Goal: Task Accomplishment & Management: Manage account settings

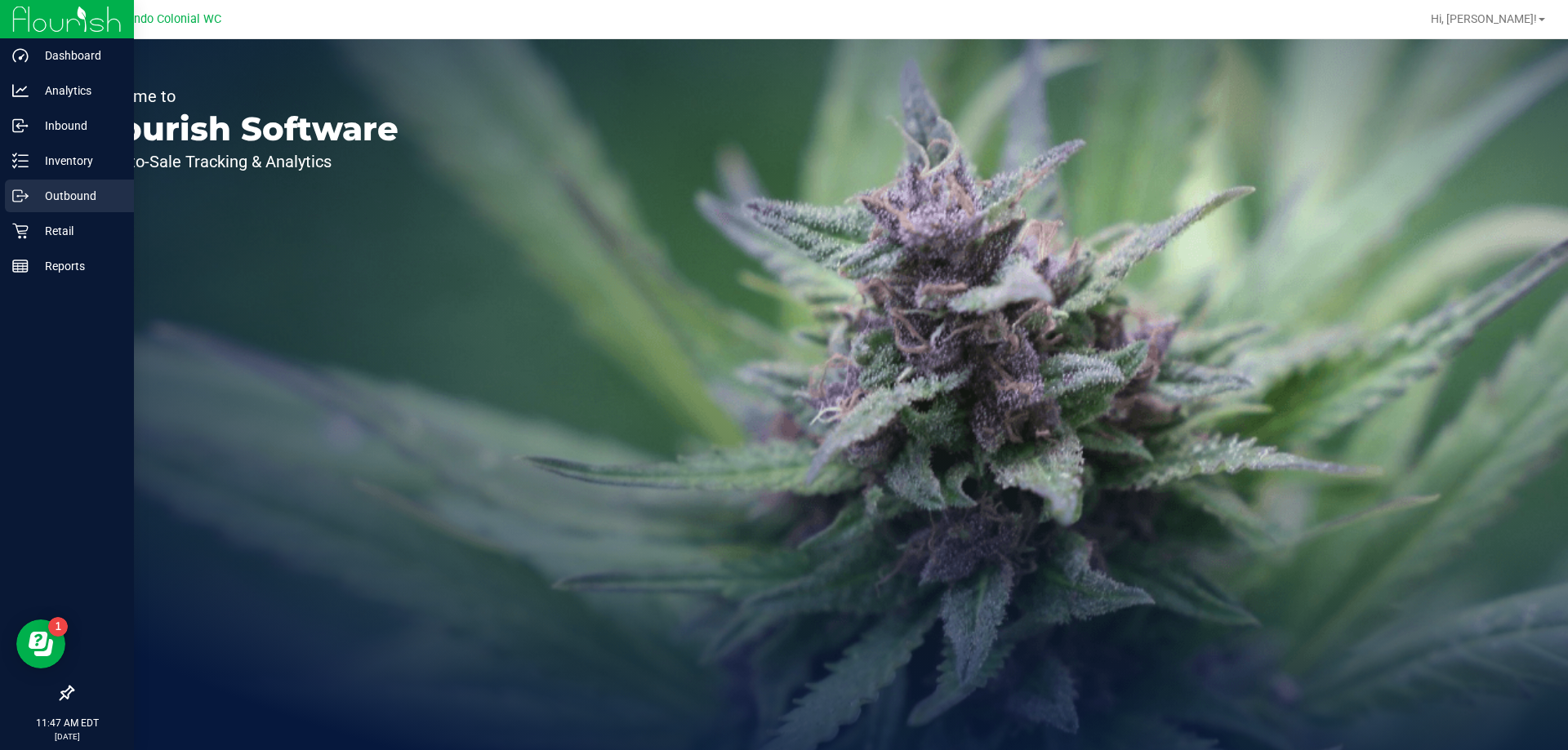
click at [26, 197] on icon at bounding box center [21, 196] width 16 height 16
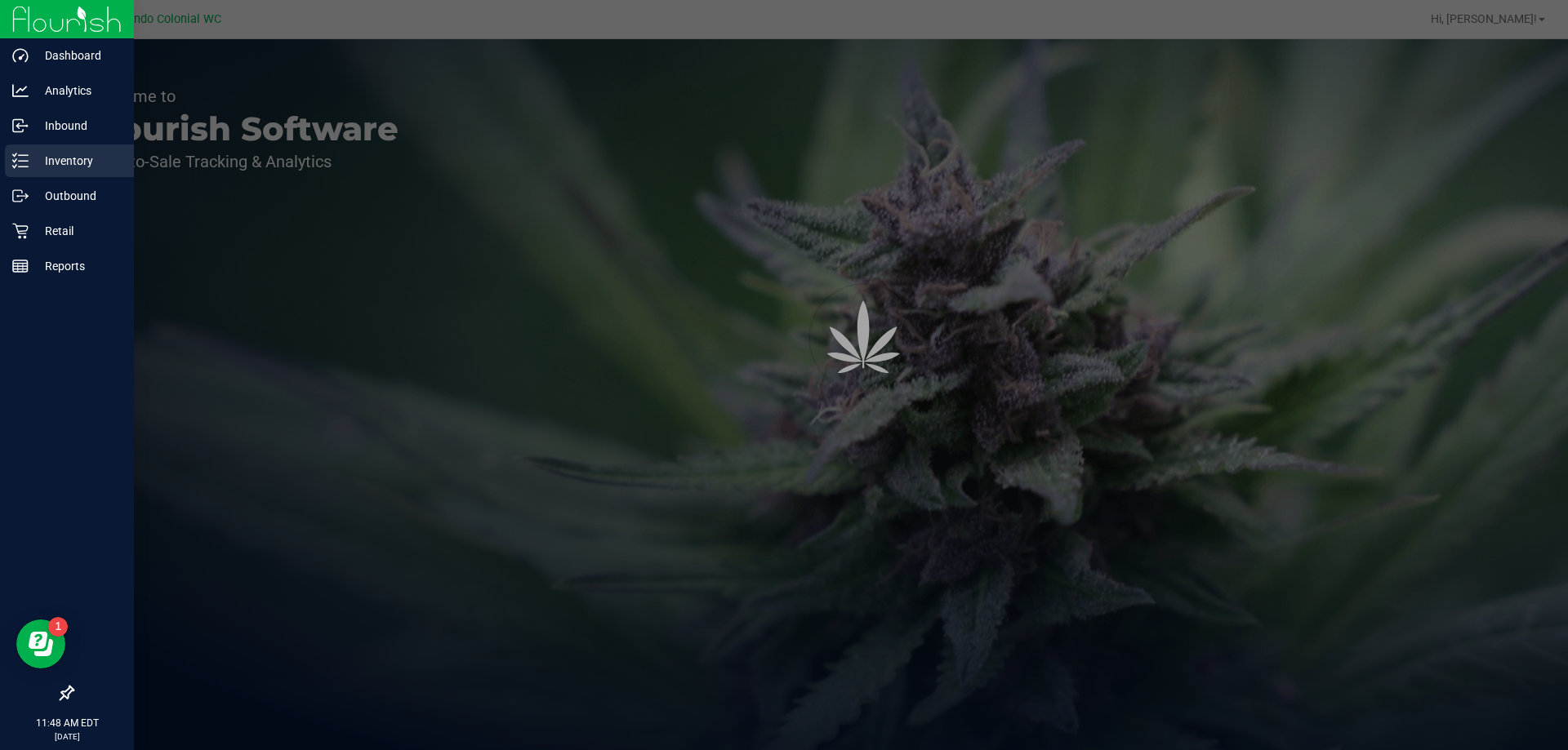
click at [77, 149] on div "Inventory" at bounding box center [69, 160] width 129 height 32
click at [85, 161] on p "Inventory" at bounding box center [77, 161] width 98 height 20
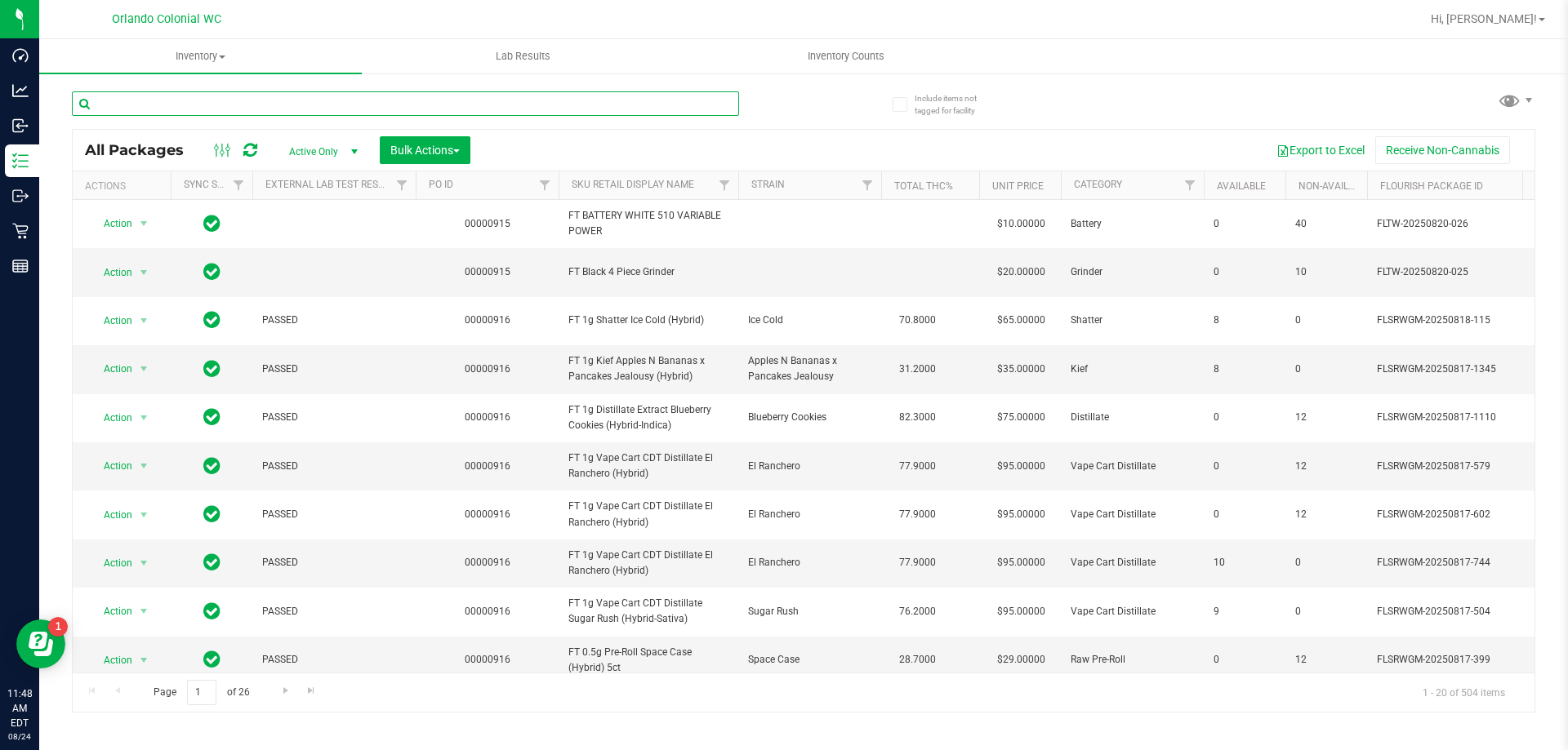
click at [264, 104] on input "text" at bounding box center [405, 103] width 667 height 24
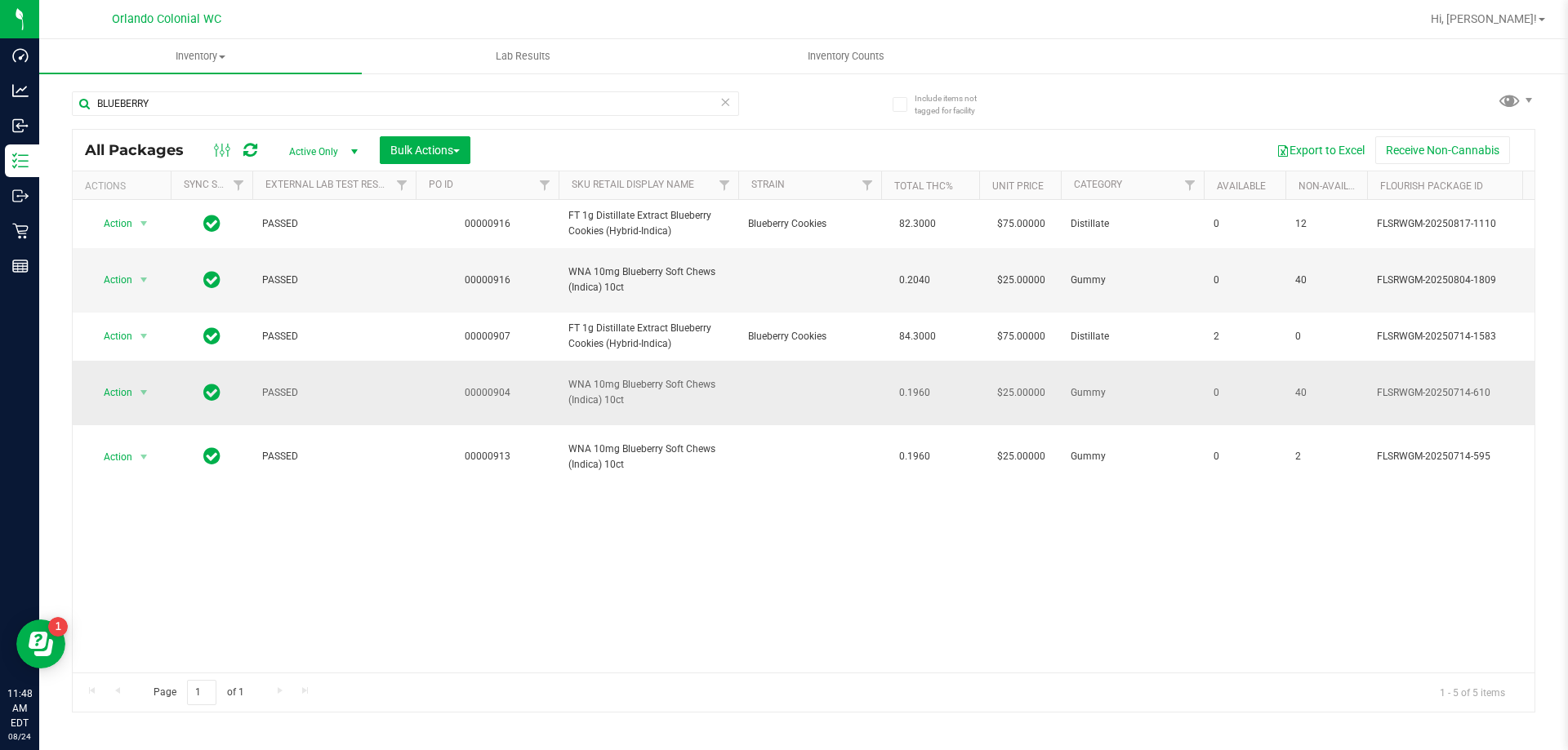
click at [639, 388] on span "WNA 10mg Blueberry Soft Chews (Indica) 10ct" at bounding box center [648, 392] width 160 height 31
copy td "WNA 10mg Blueberry Soft Chews (Indica) 10ct"
click at [238, 107] on input "BLUEBERRY" at bounding box center [405, 103] width 667 height 24
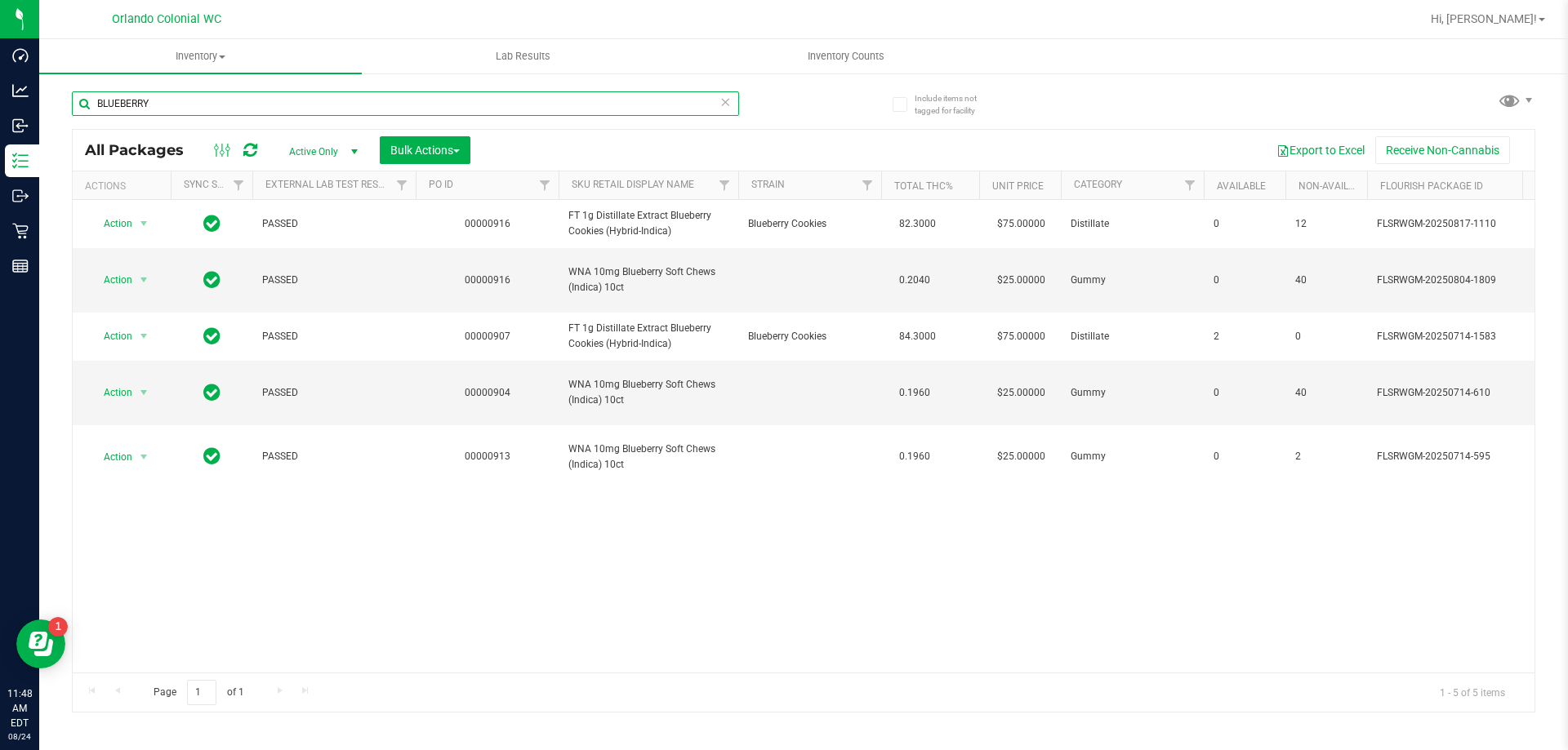
click at [238, 107] on input "BLUEBERRY" at bounding box center [405, 103] width 667 height 24
paste input "WNA 10mg Blueberry Soft Chews (Indica) 10ct"
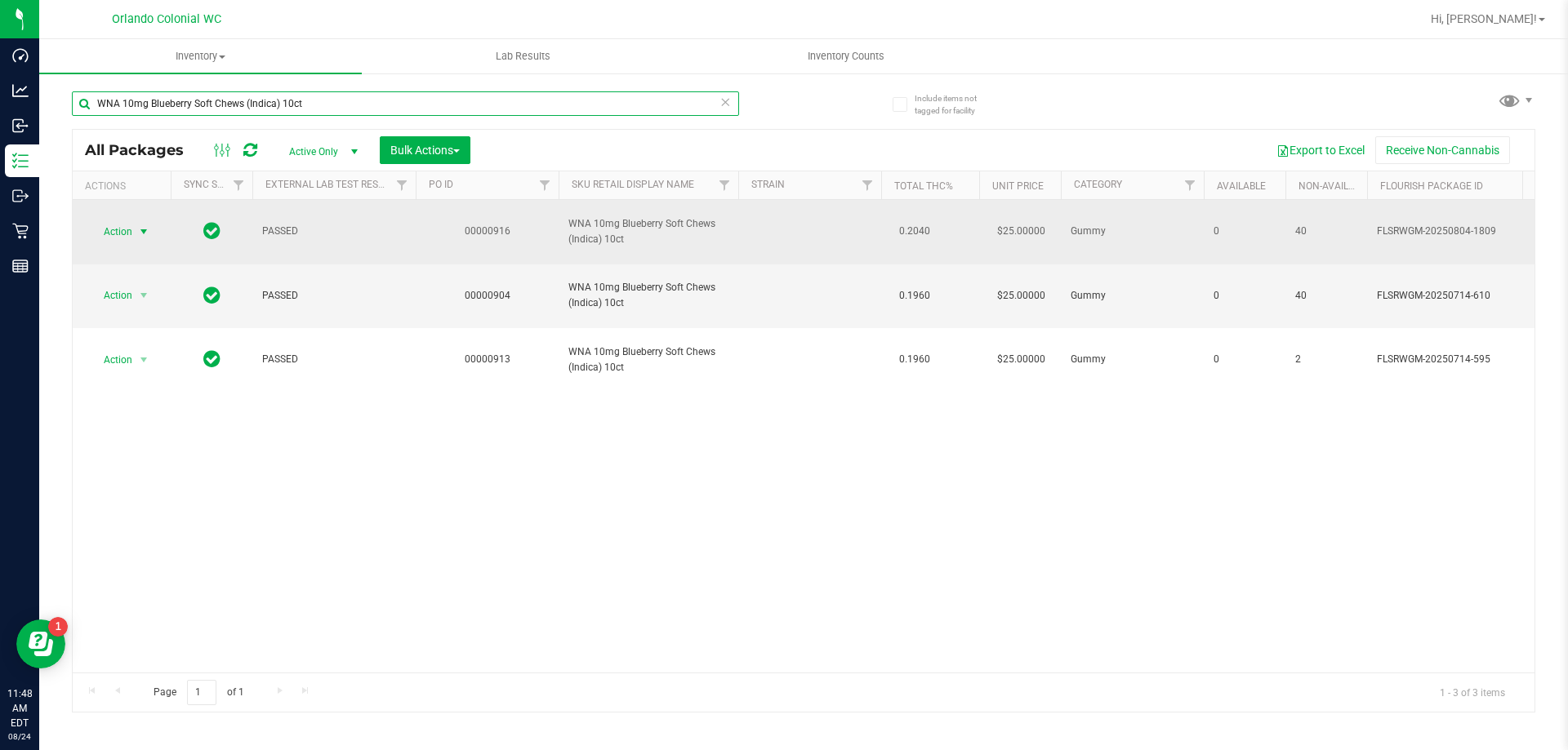
type input "WNA 10mg Blueberry Soft Chews (Indica) 10ct"
click at [128, 229] on span "Action" at bounding box center [110, 232] width 44 height 23
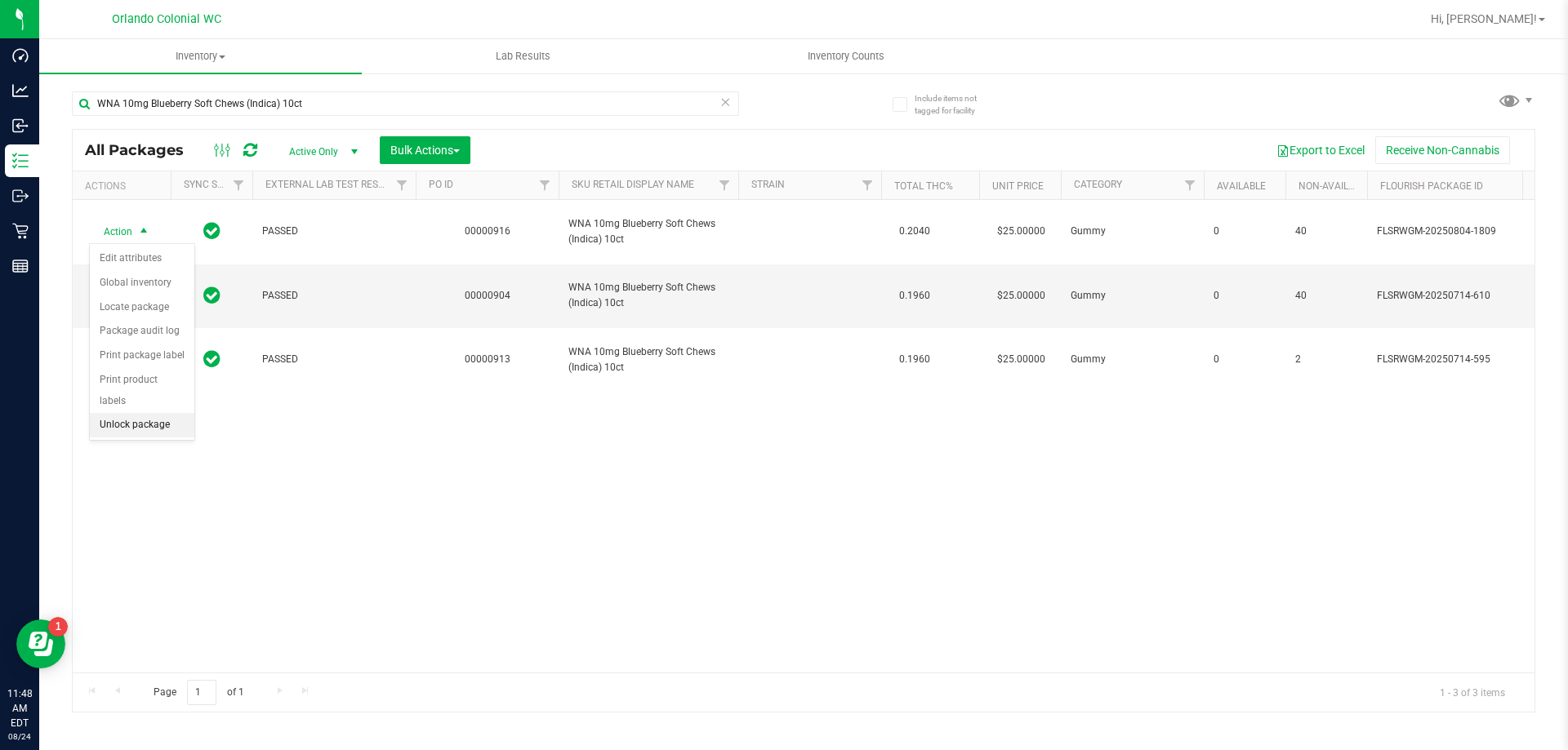
click at [180, 413] on li "Unlock package" at bounding box center [141, 424] width 105 height 24
click at [263, 473] on div "Inventory All packages All inventory Waste log Create inventory Lab Results Inv…" at bounding box center [803, 395] width 1529 height 711
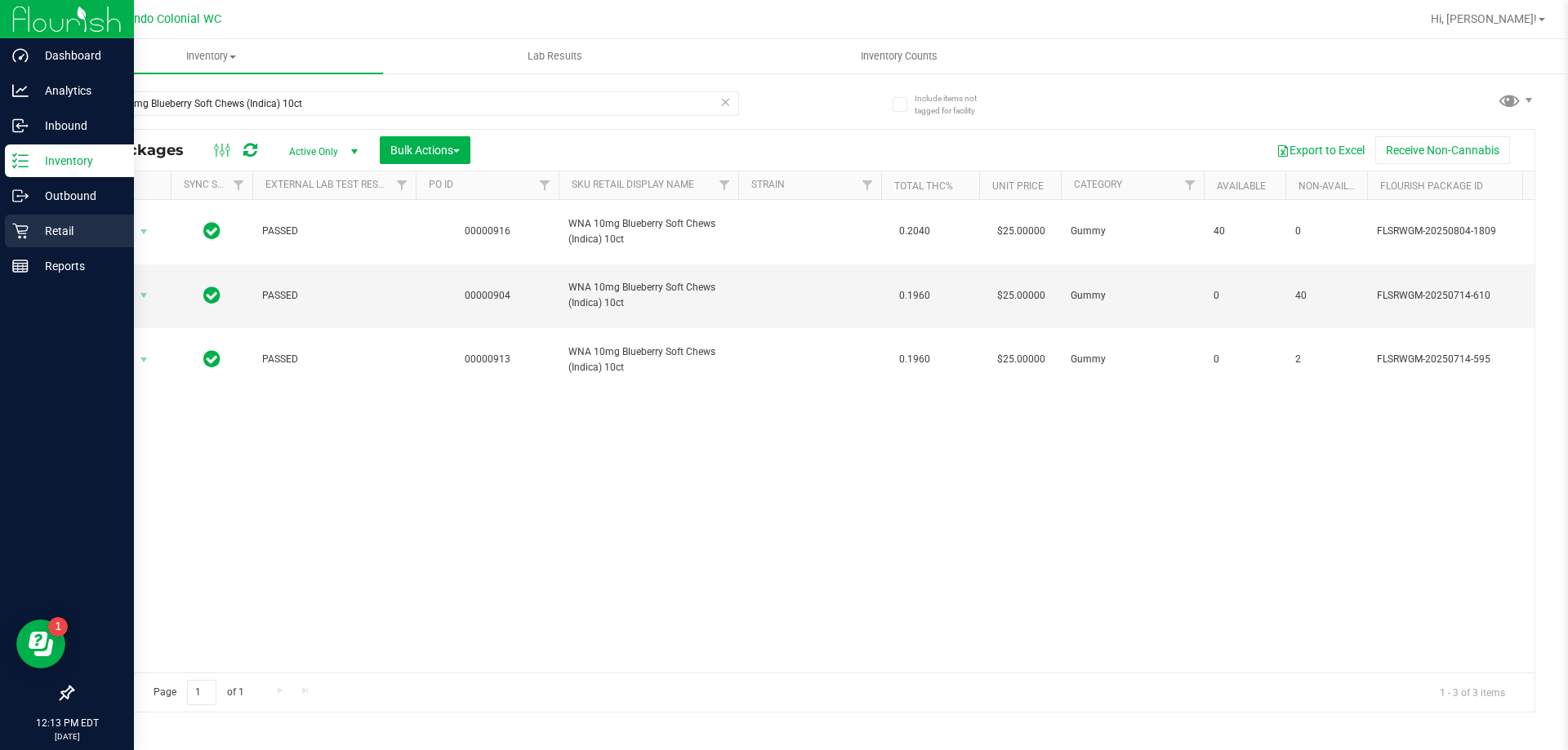
click at [34, 221] on p "Retail" at bounding box center [77, 231] width 98 height 20
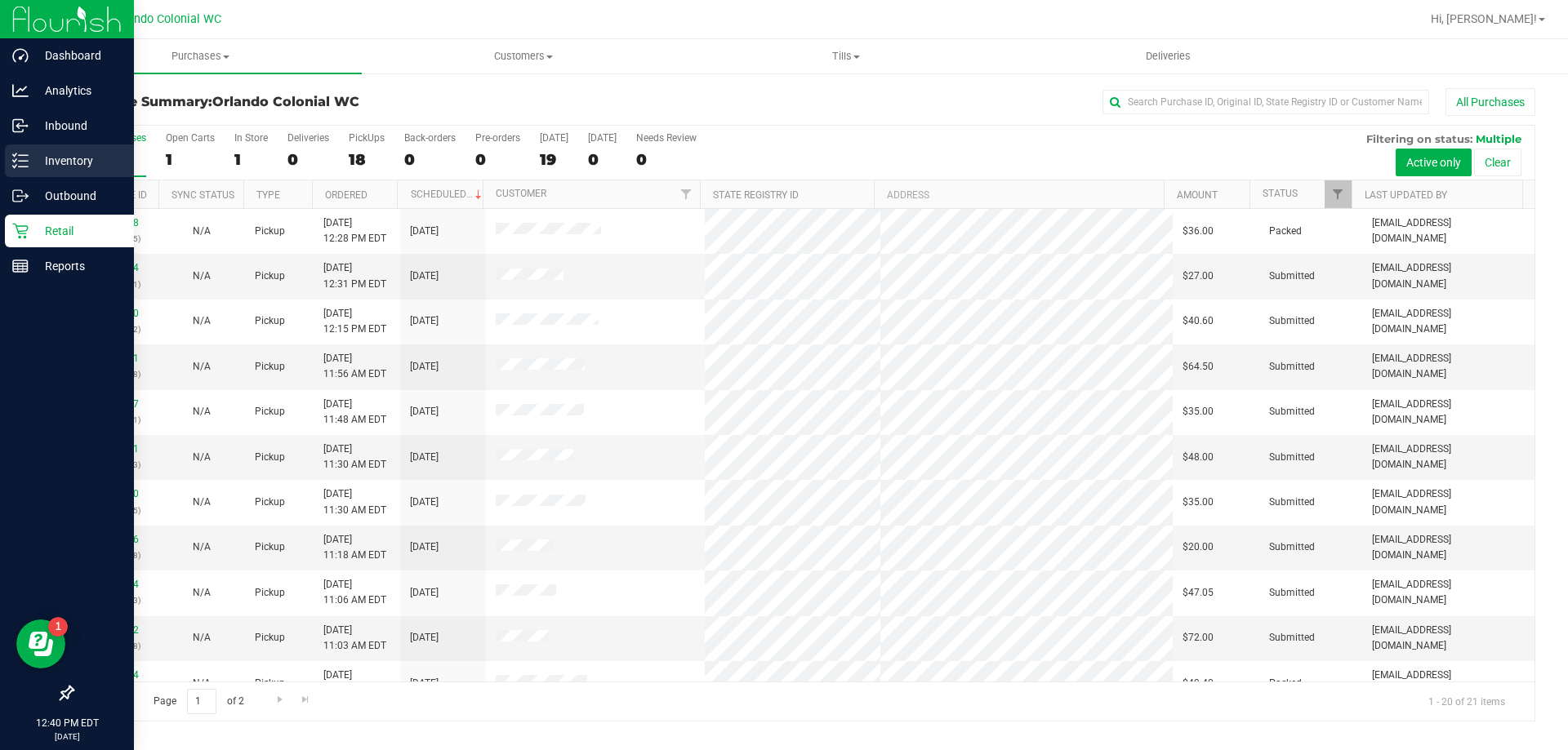
click at [42, 161] on p "Inventory" at bounding box center [77, 161] width 98 height 20
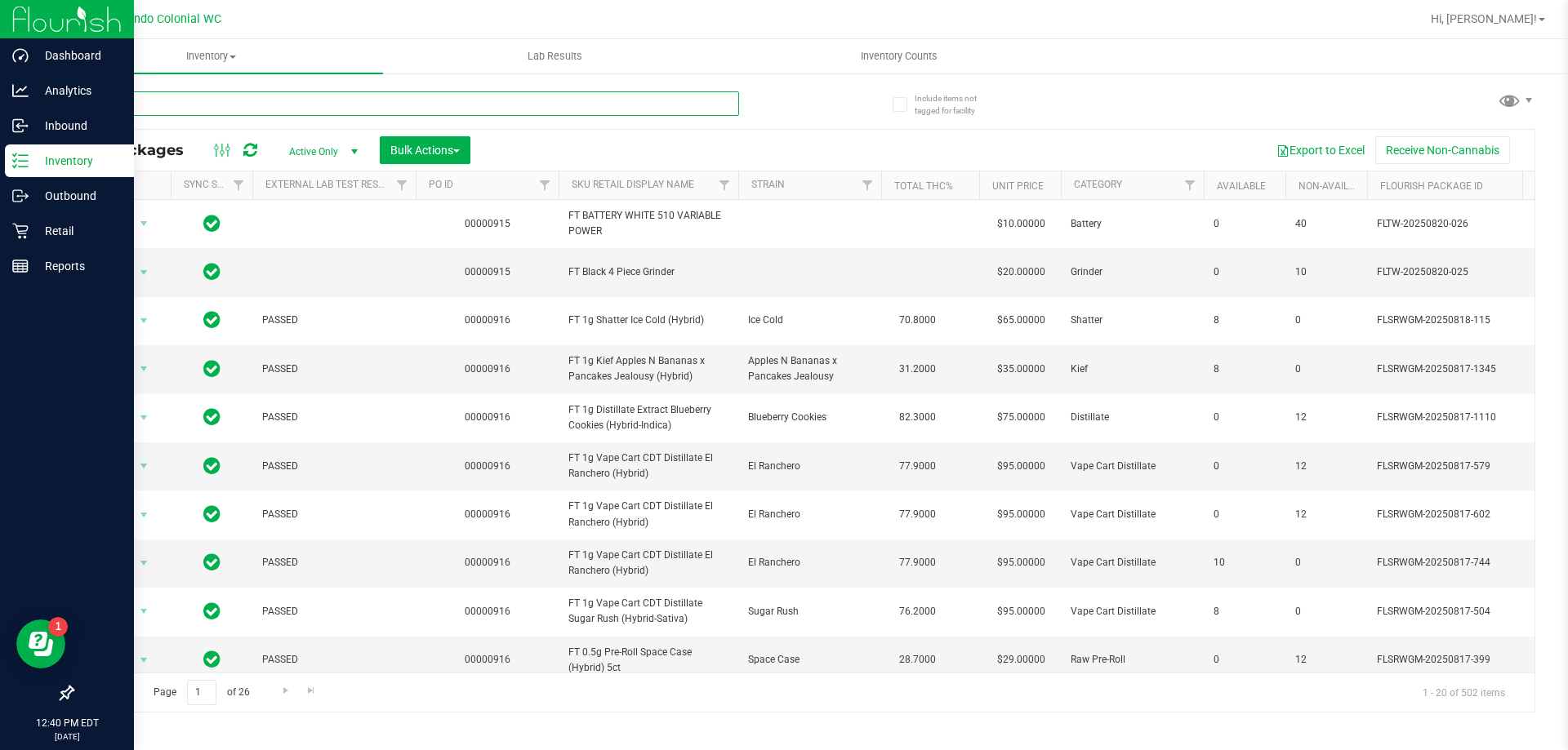
click at [190, 106] on input "text" at bounding box center [405, 103] width 667 height 24
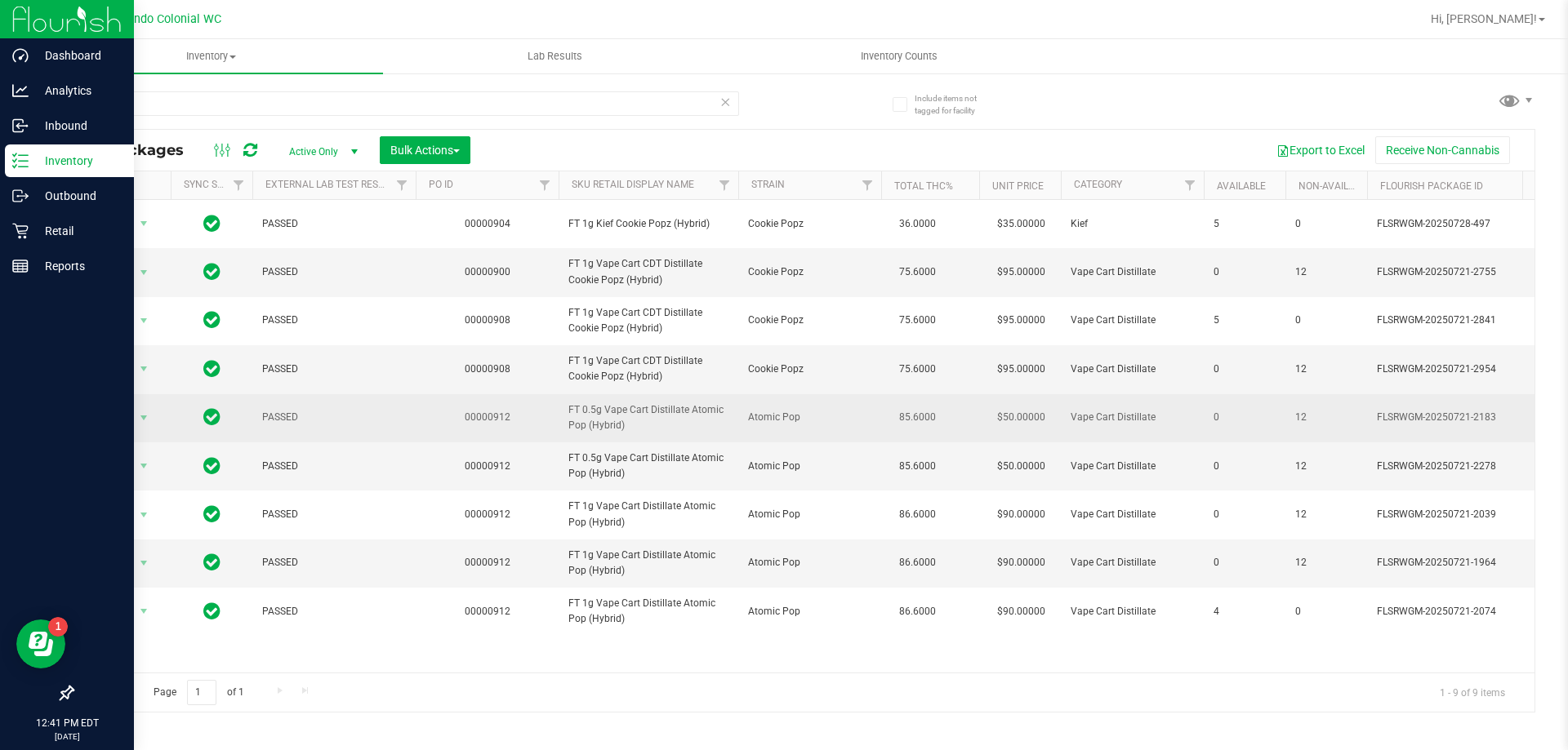
click at [604, 416] on span "FT 0.5g Vape Cart Distillate Atomic Pop (Hybrid)" at bounding box center [648, 418] width 160 height 31
copy tr "FT 0.5g Vape Cart Distillate Atomic Pop (Hybrid)"
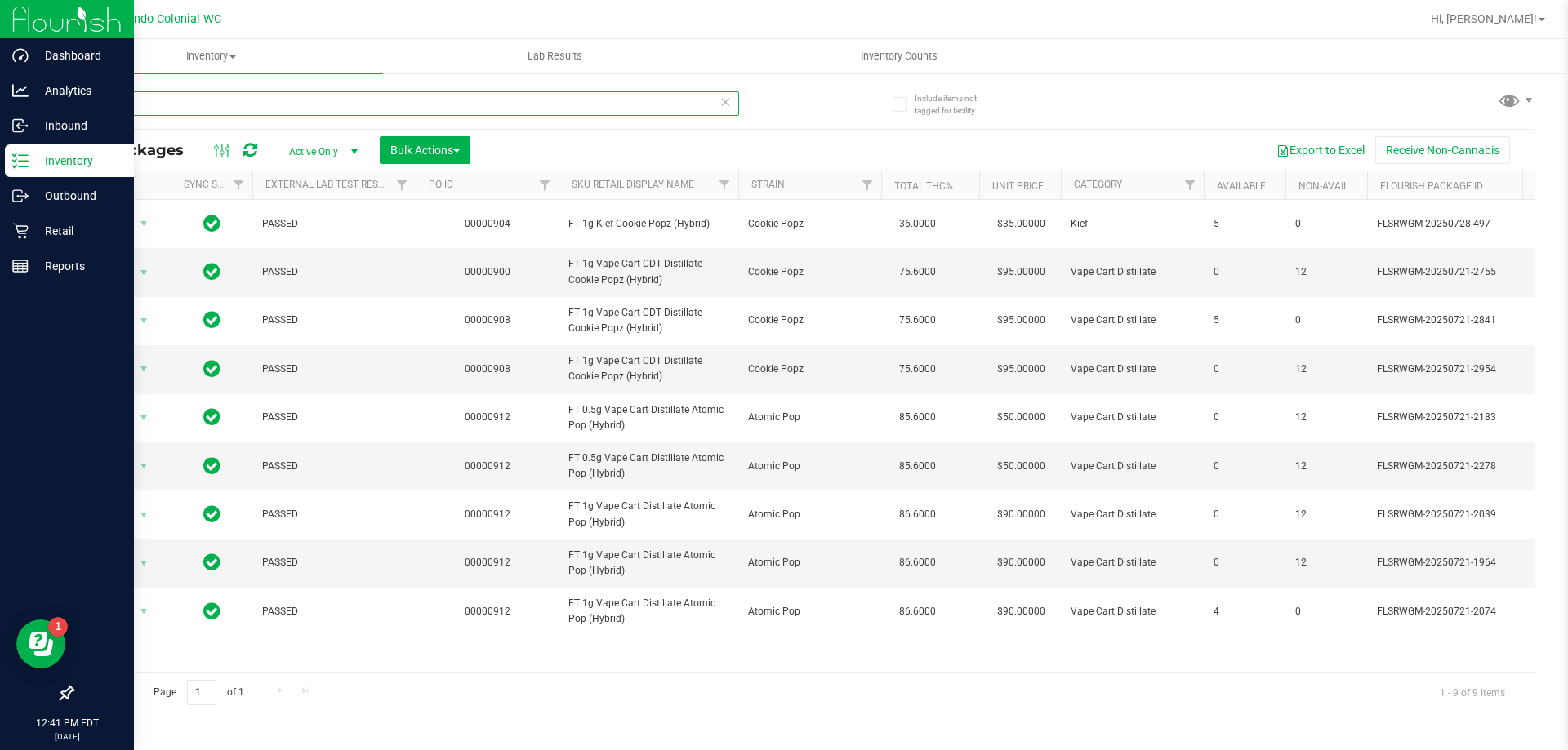
click at [273, 108] on input "POP" at bounding box center [405, 103] width 667 height 24
paste input "FT 0.5g Vape Cart Distillate Atomic Pop (Hybrid)"
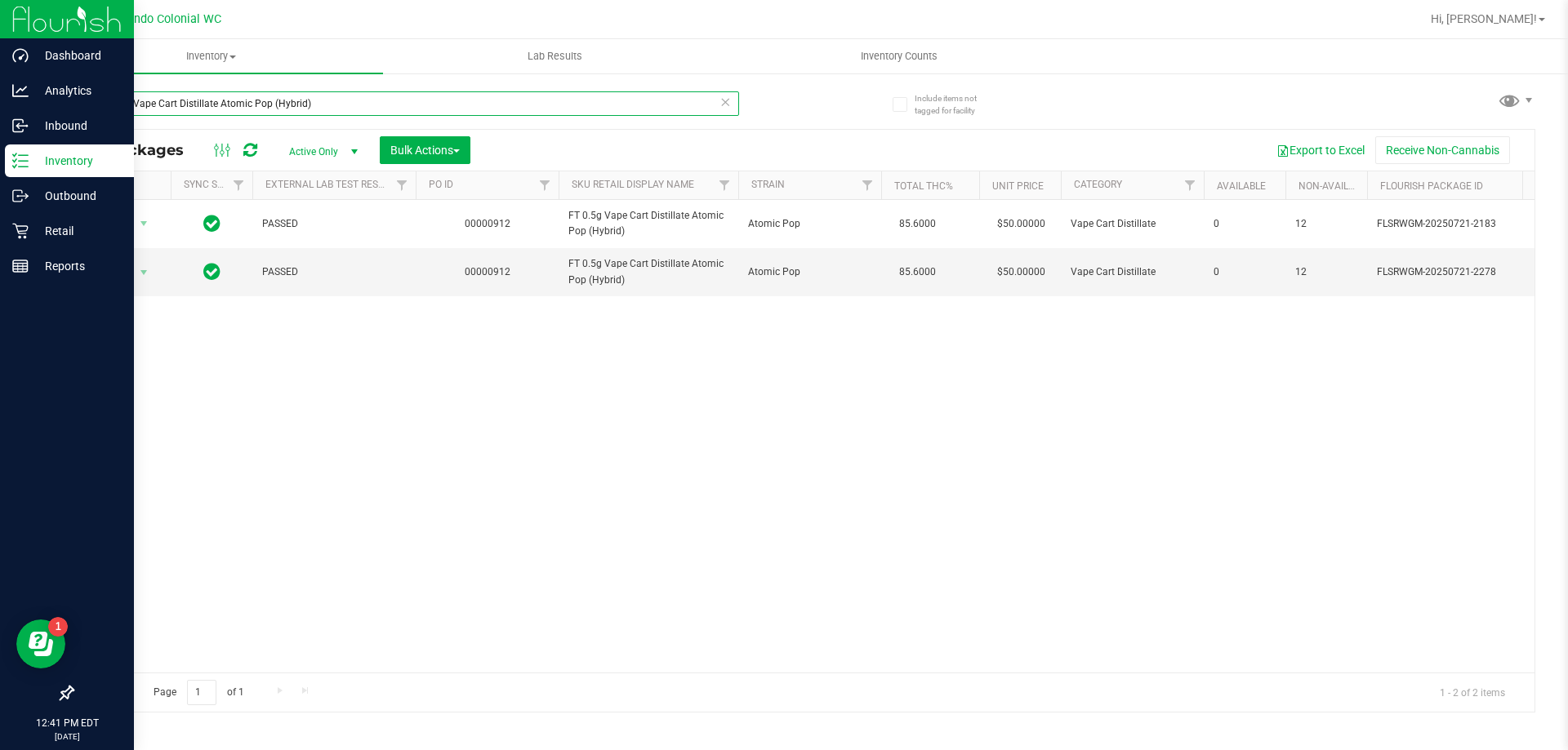
type input "FT 0.5g Vape Cart Distillate Atomic Pop (Hybrid)"
click at [589, 371] on div "Action Action Edit attributes Global inventory Locate package Package audit log…" at bounding box center [803, 436] width 1461 height 473
click at [124, 272] on span "Action" at bounding box center [110, 273] width 44 height 23
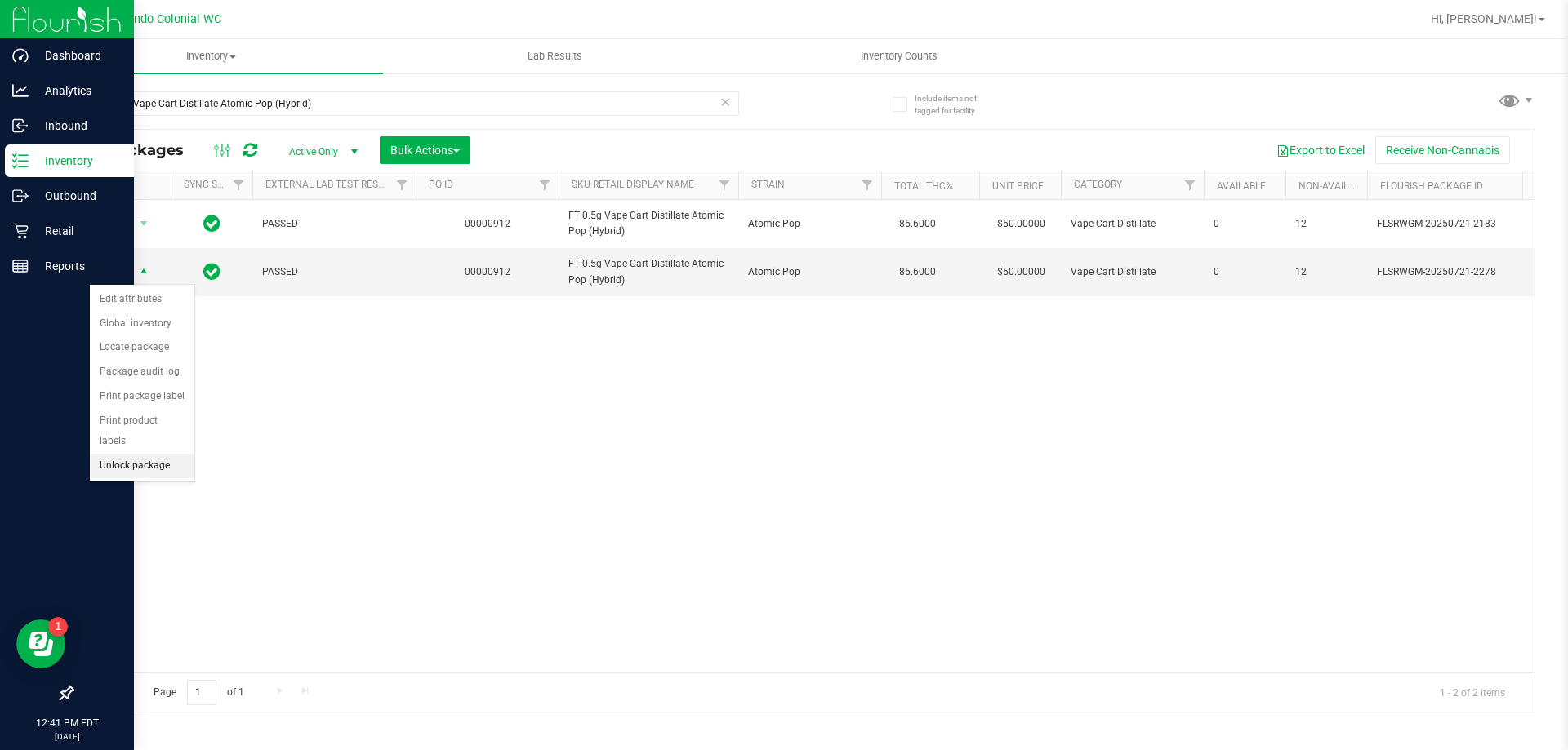
click at [164, 454] on li "Unlock package" at bounding box center [141, 465] width 105 height 24
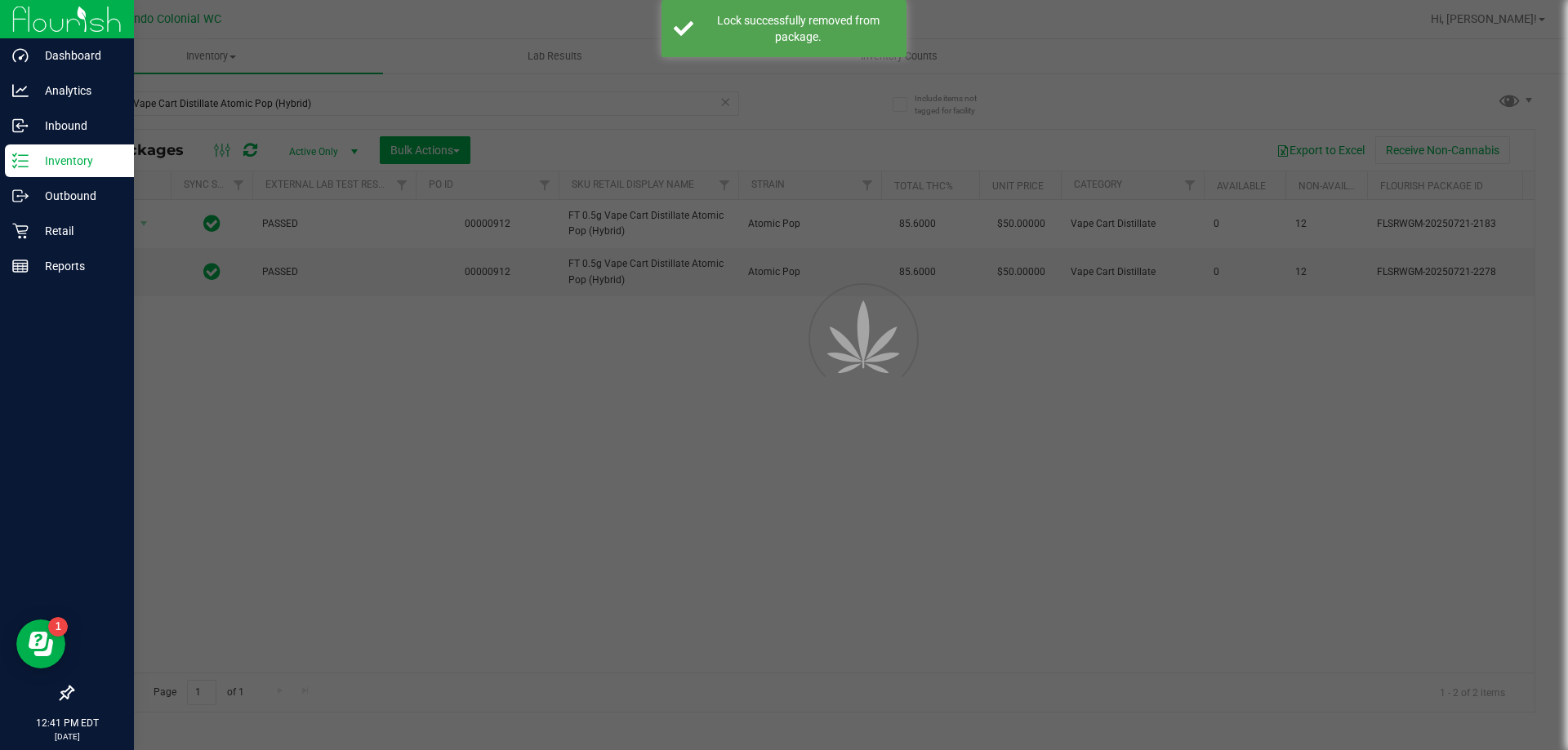
click at [393, 420] on div at bounding box center [784, 375] width 1568 height 750
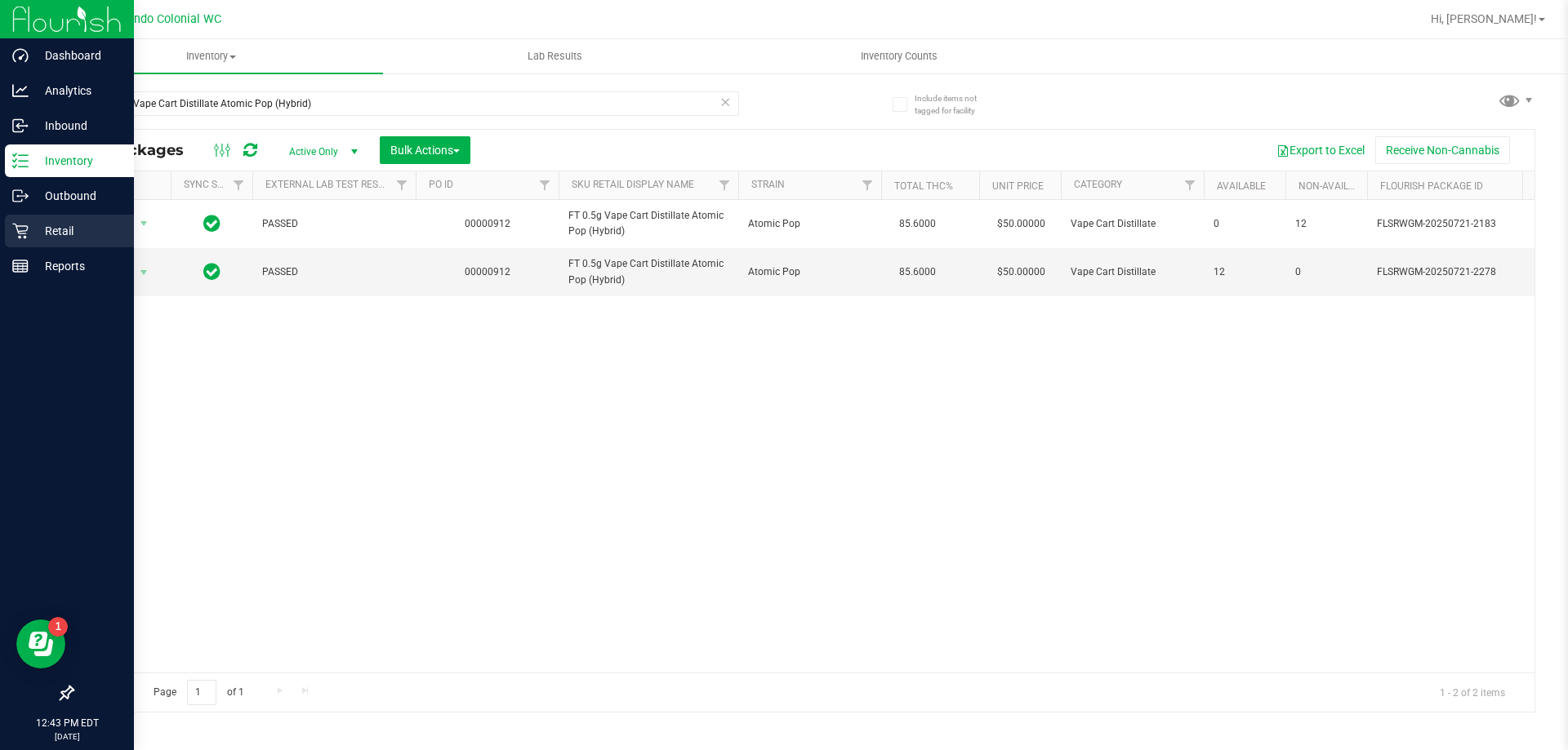
click at [21, 231] on icon at bounding box center [21, 231] width 16 height 16
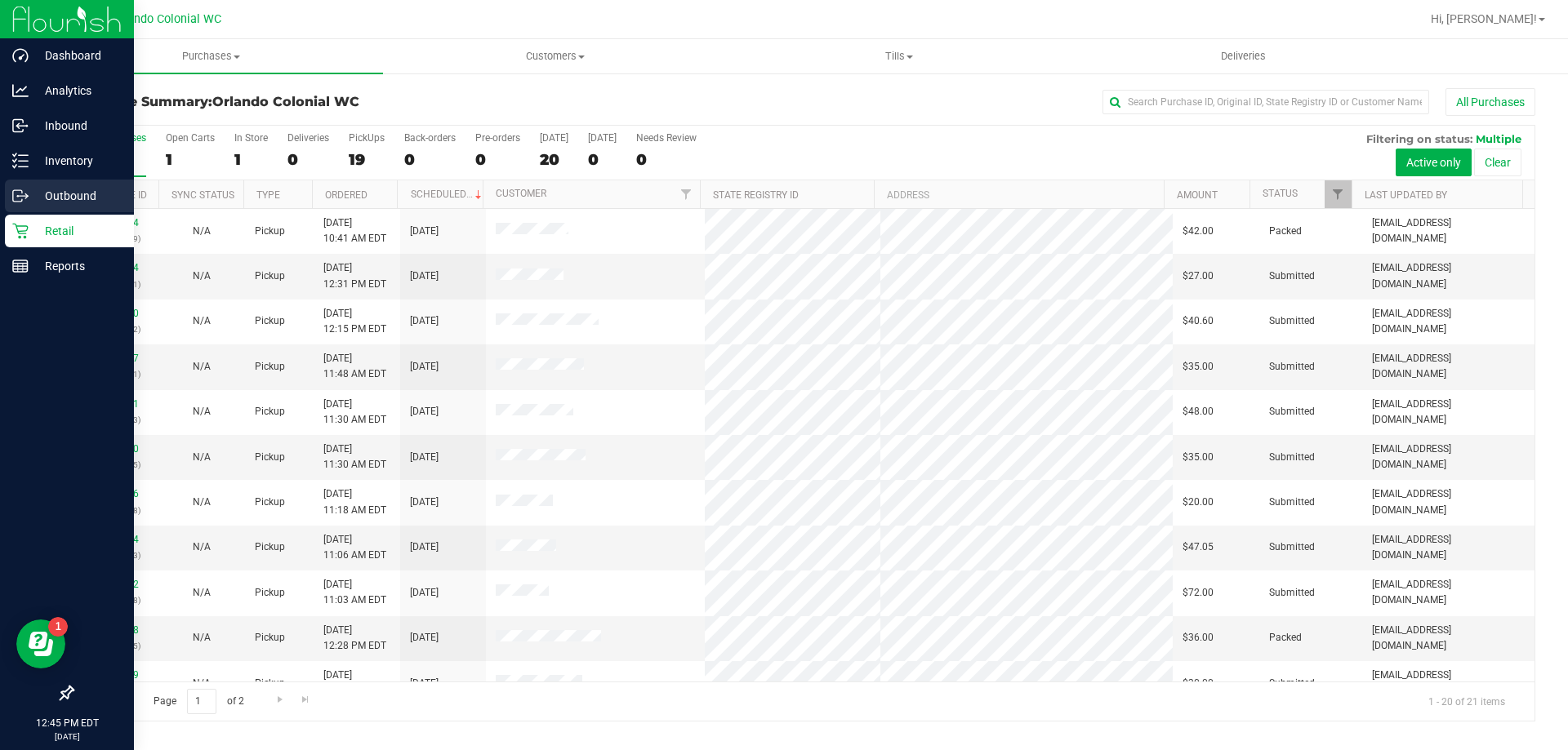
click at [21, 212] on link "Outbound" at bounding box center [67, 197] width 134 height 35
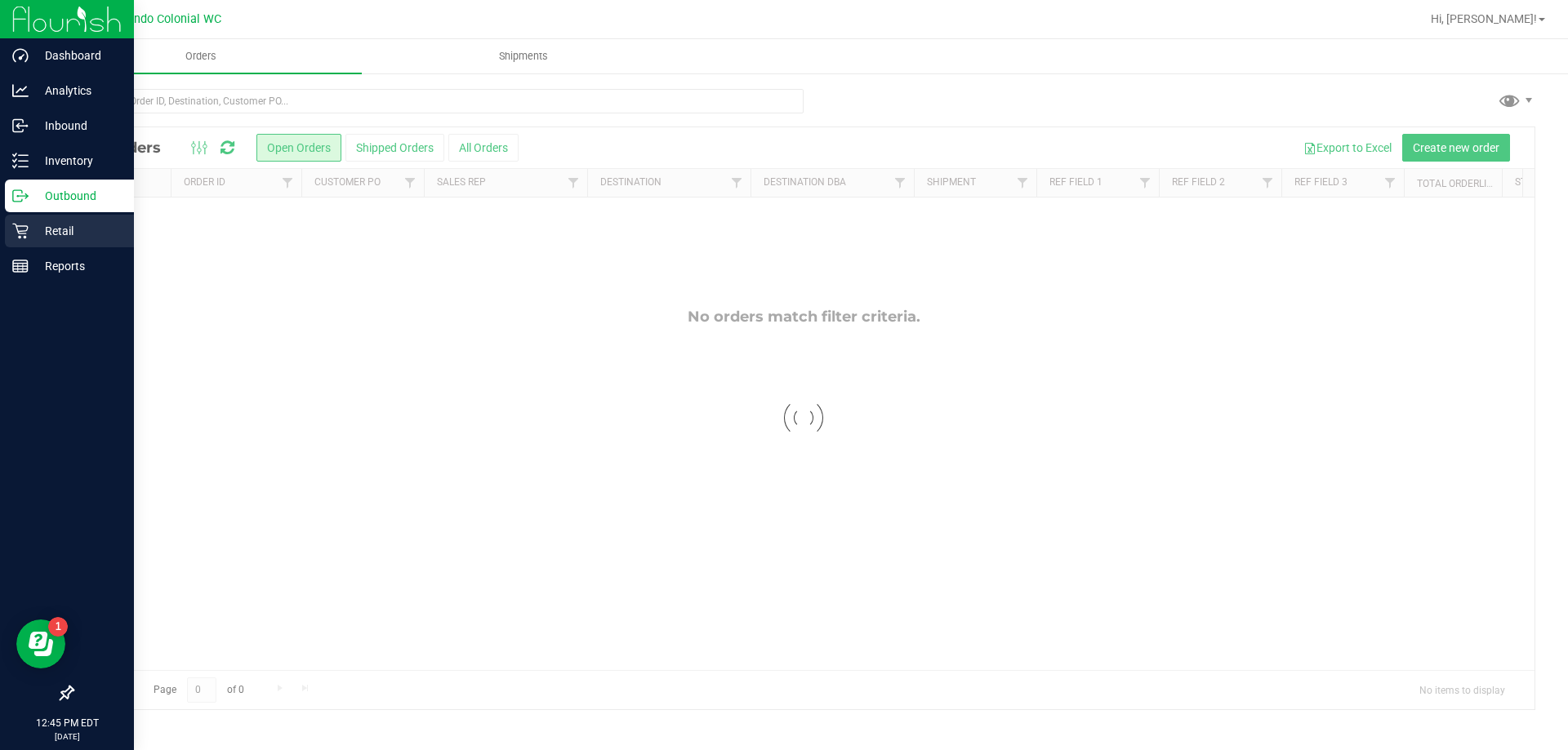
click at [32, 236] on p "Retail" at bounding box center [77, 231] width 98 height 20
click at [53, 227] on p "Retail" at bounding box center [77, 231] width 98 height 20
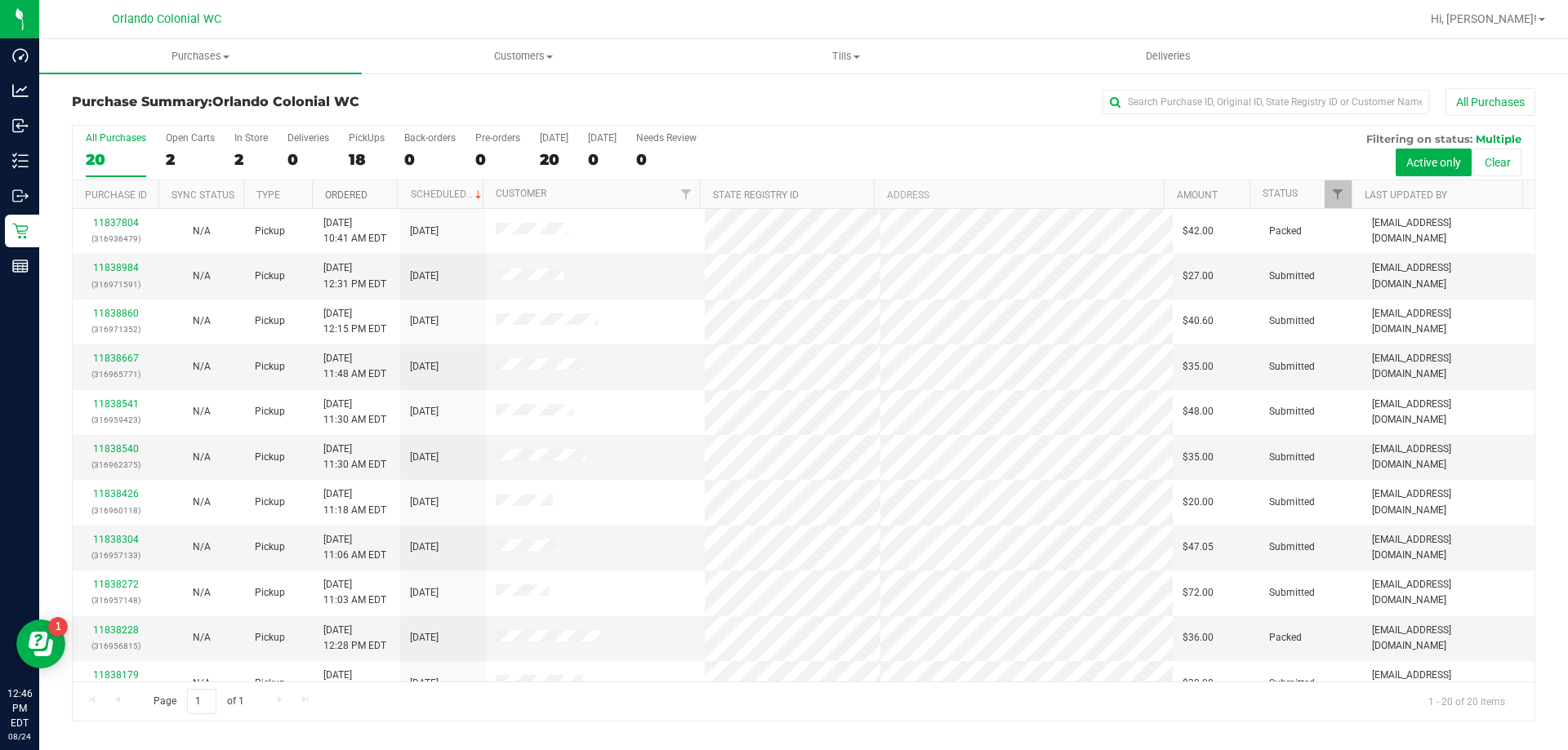
click at [338, 196] on link "Ordered" at bounding box center [346, 195] width 42 height 12
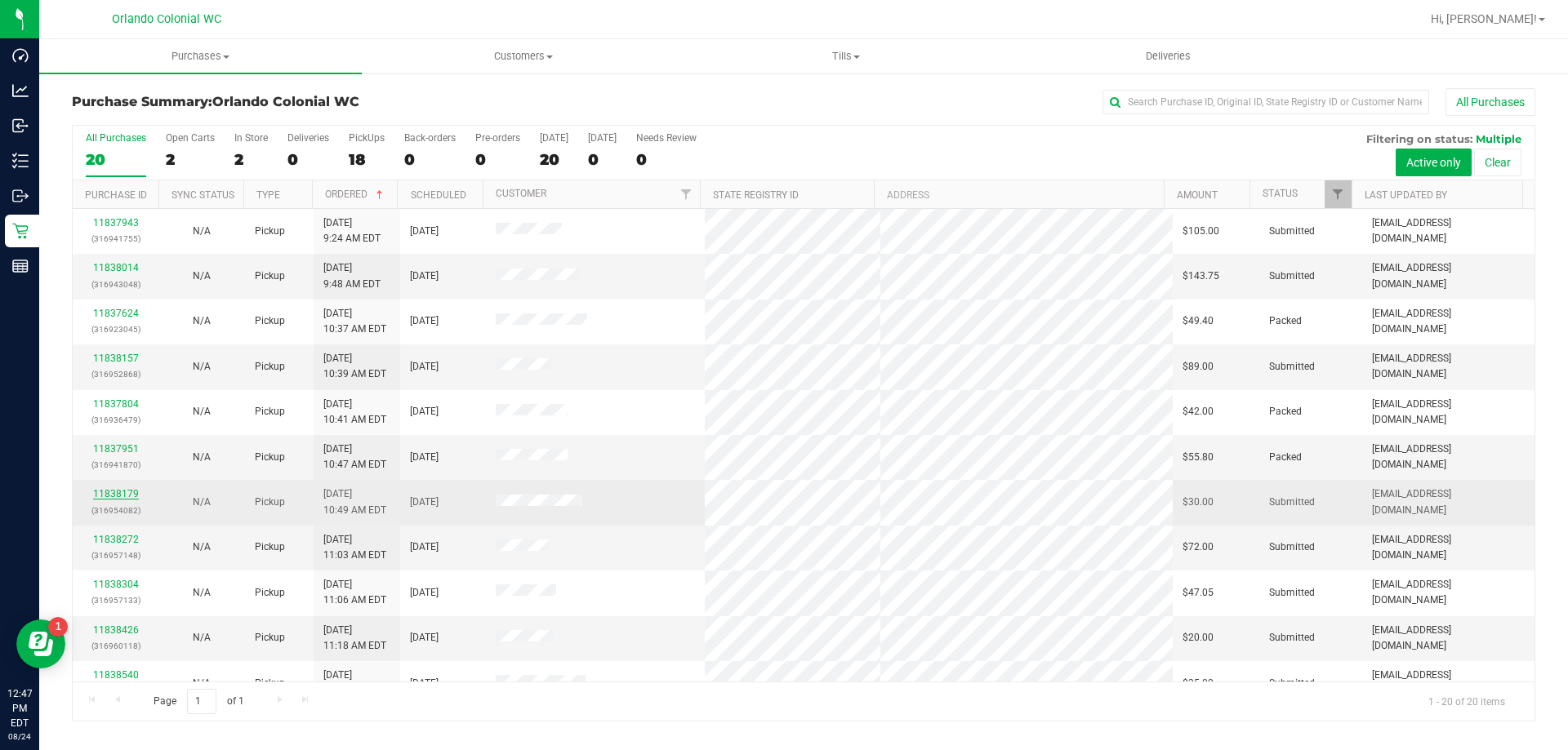
click at [116, 488] on link "11838179" at bounding box center [116, 493] width 46 height 12
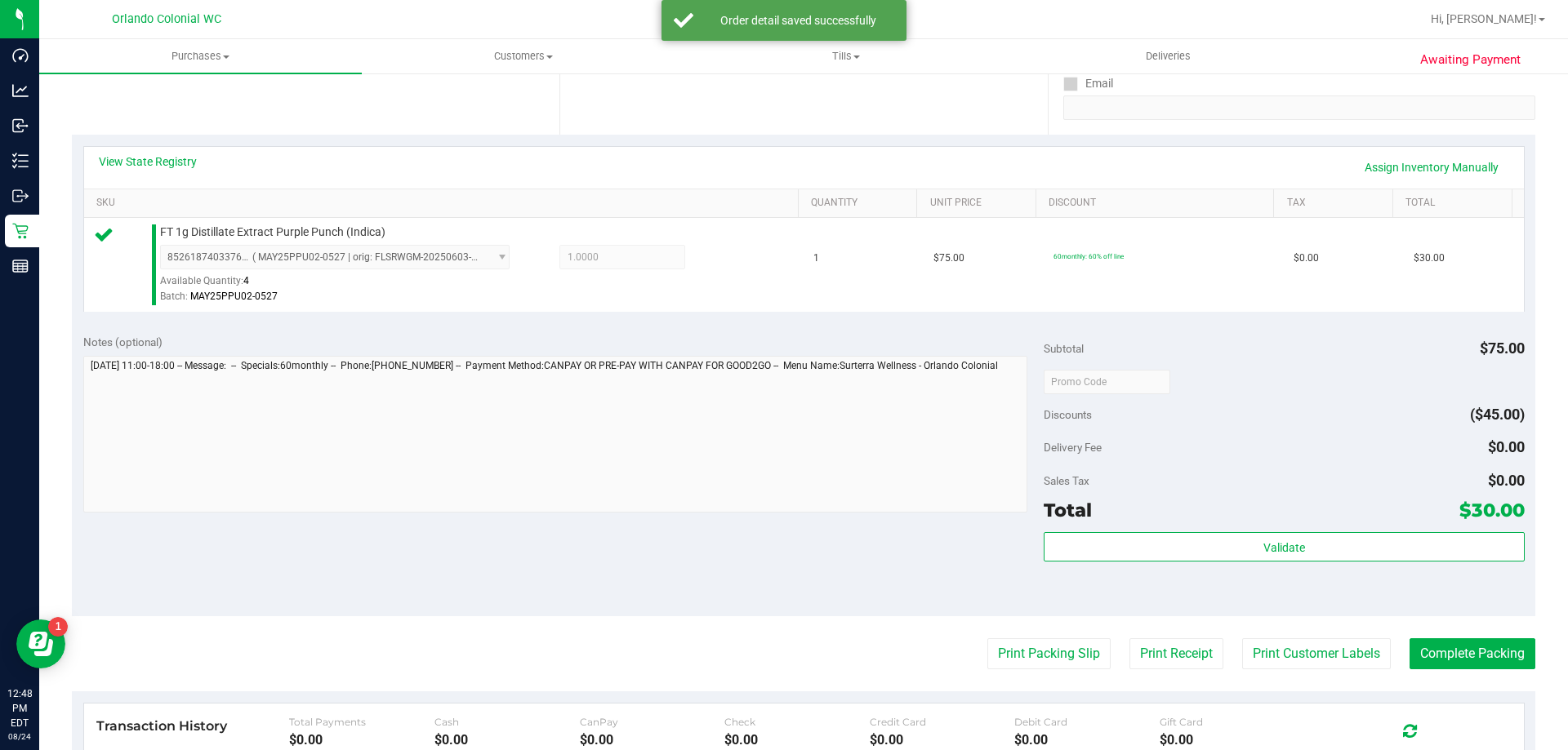
scroll to position [553, 0]
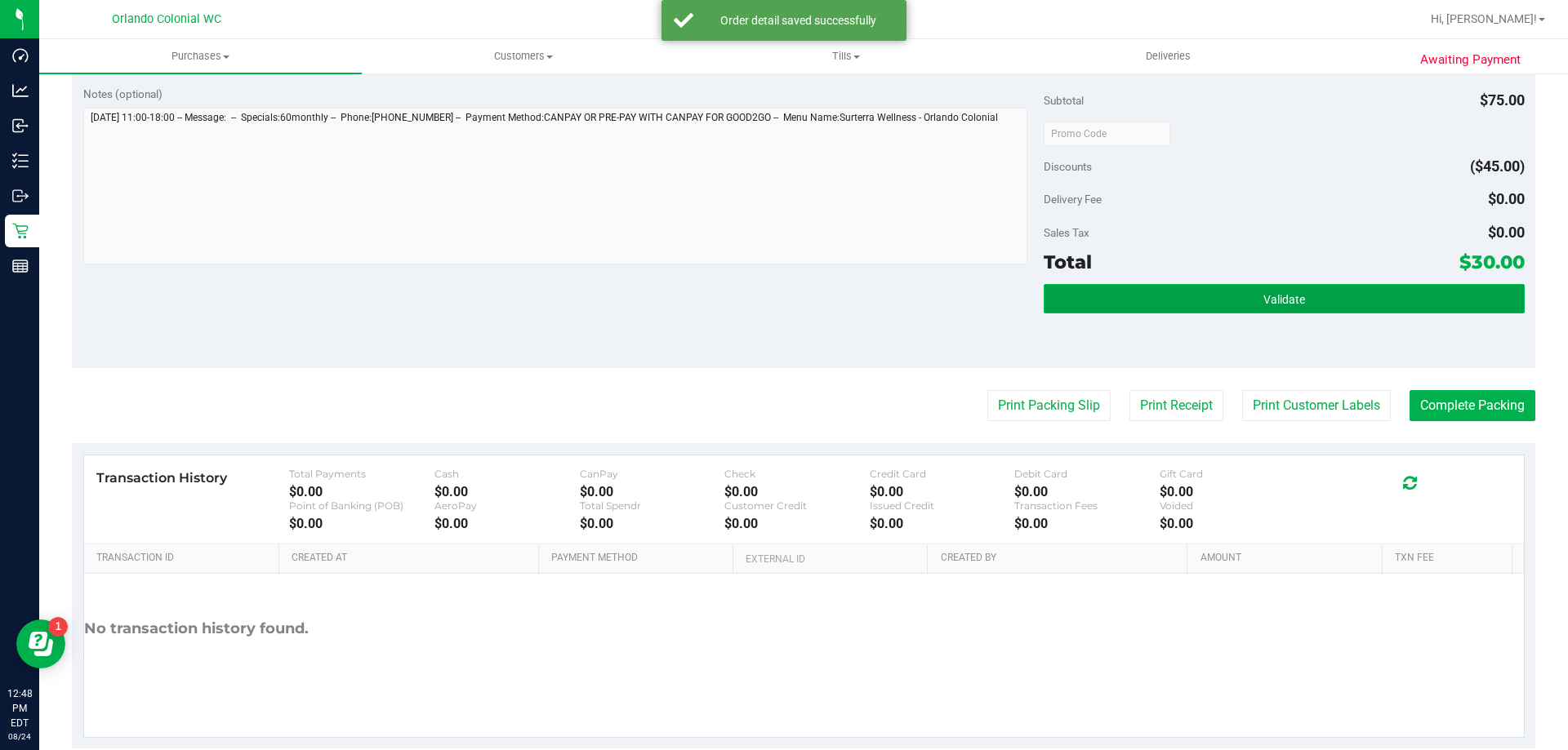
click at [1101, 298] on button "Validate" at bounding box center [1283, 298] width 480 height 30
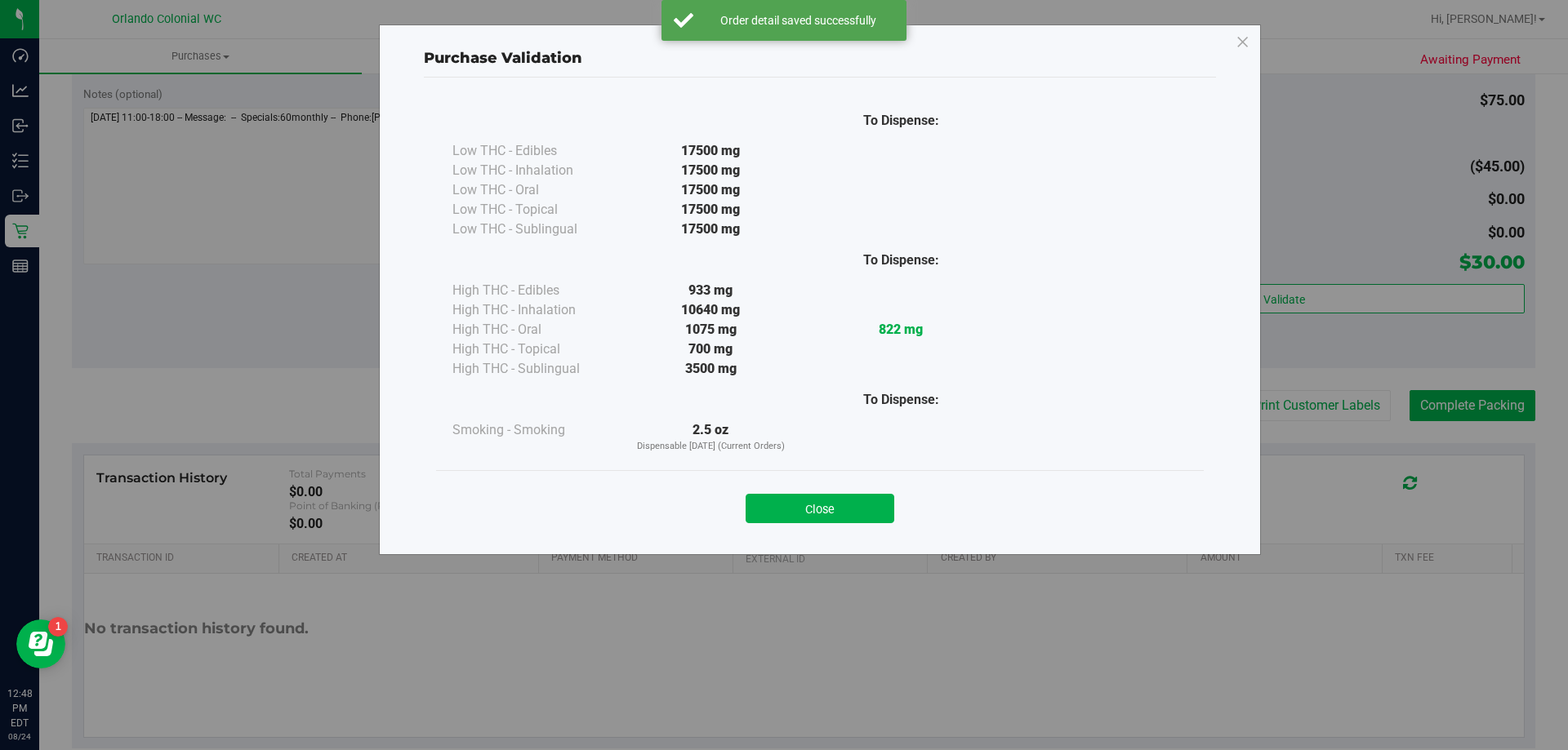
click at [863, 538] on div "To Dispense: Low THC - Edibles 17500 mg" at bounding box center [819, 309] width 793 height 462
click at [854, 509] on button "Close" at bounding box center [820, 508] width 149 height 30
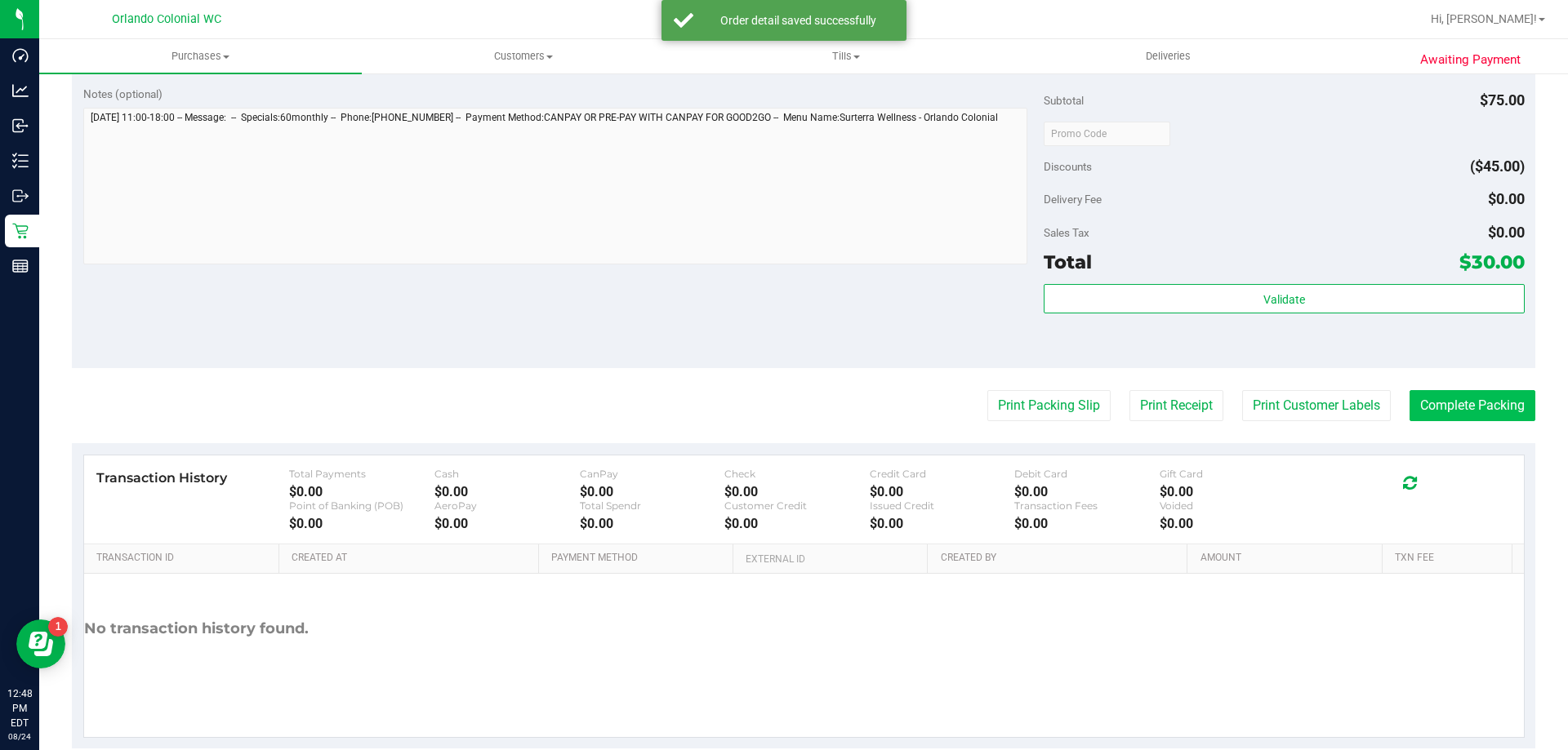
click at [1444, 402] on button "Complete Packing" at bounding box center [1472, 405] width 125 height 31
